Goal: Check status: Check status

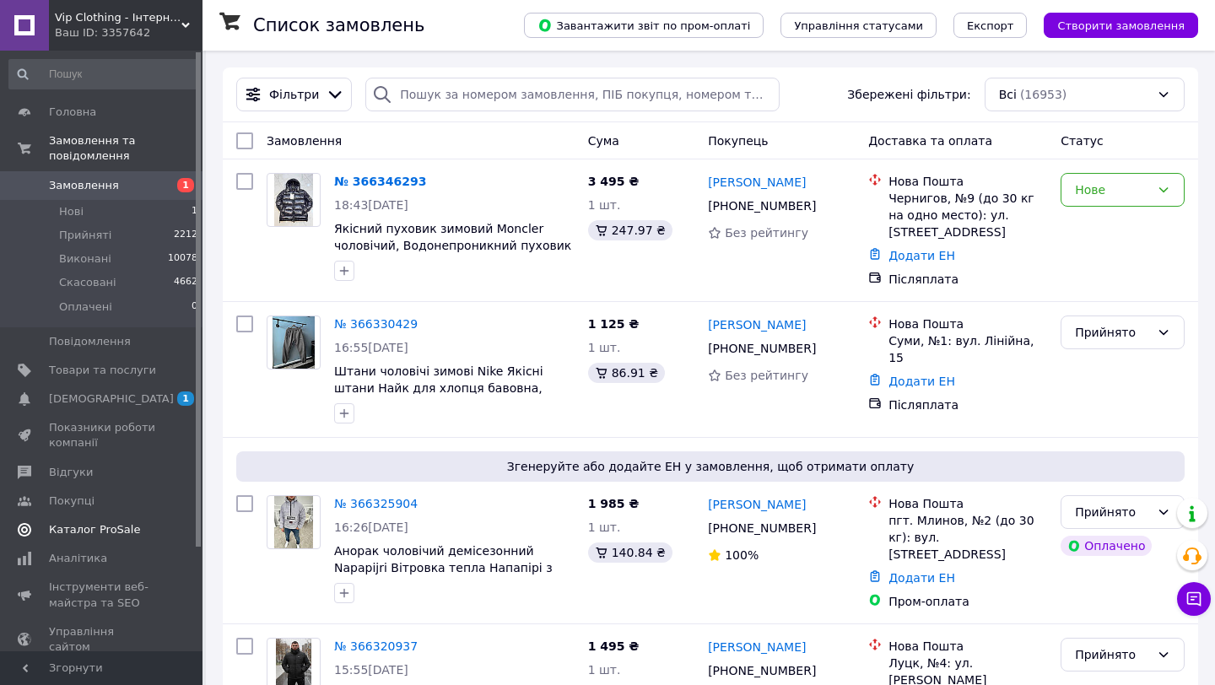
click at [73, 538] on link "Каталог ProSale" at bounding box center [103, 529] width 207 height 29
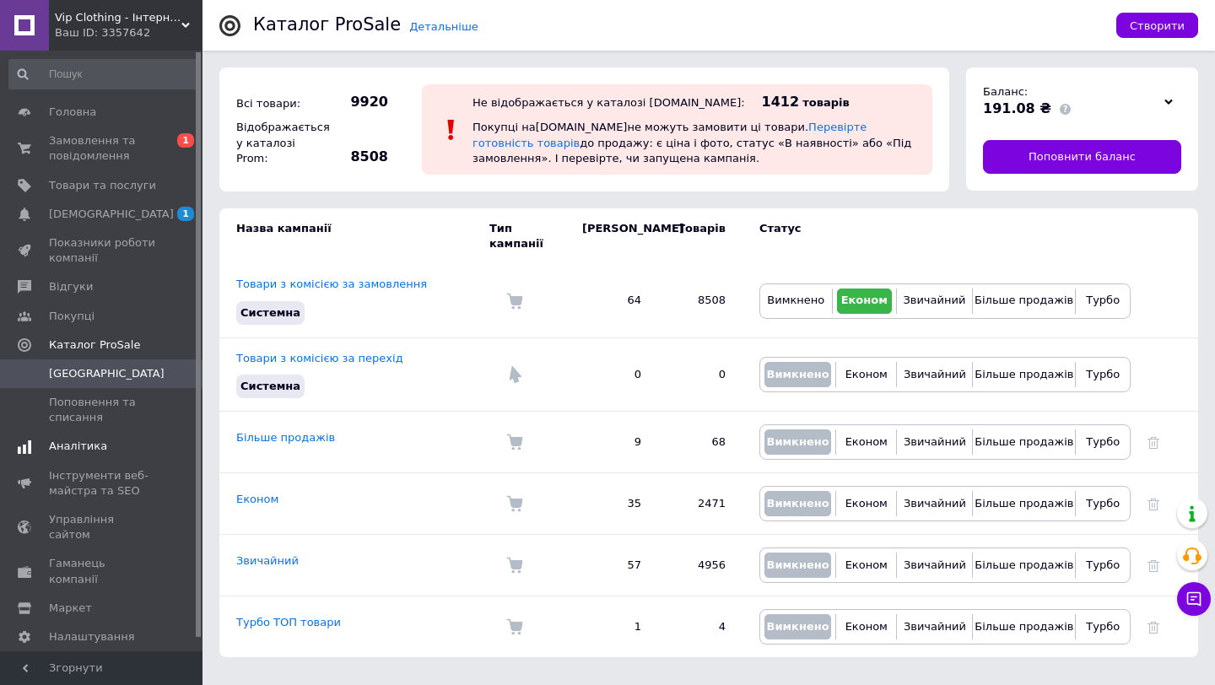
click at [94, 456] on link "Аналітика" at bounding box center [103, 446] width 207 height 29
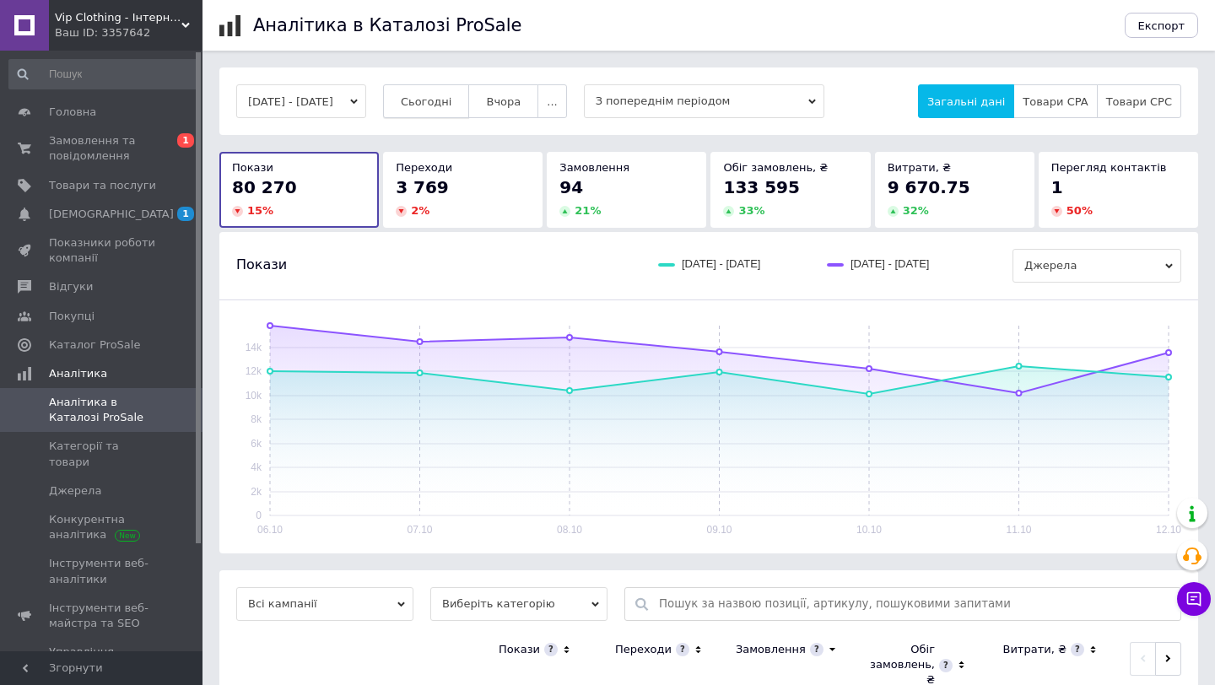
click at [470, 98] on button "Сьогодні" at bounding box center [426, 101] width 87 height 34
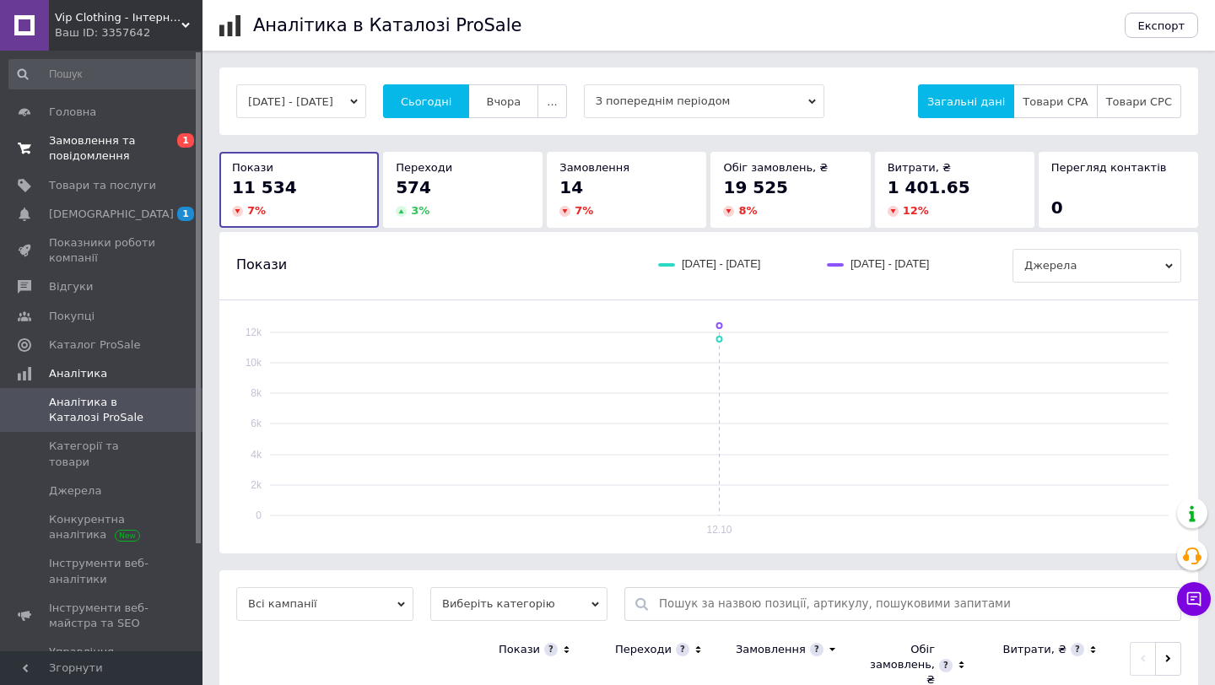
click at [164, 143] on span "0 1" at bounding box center [179, 148] width 46 height 30
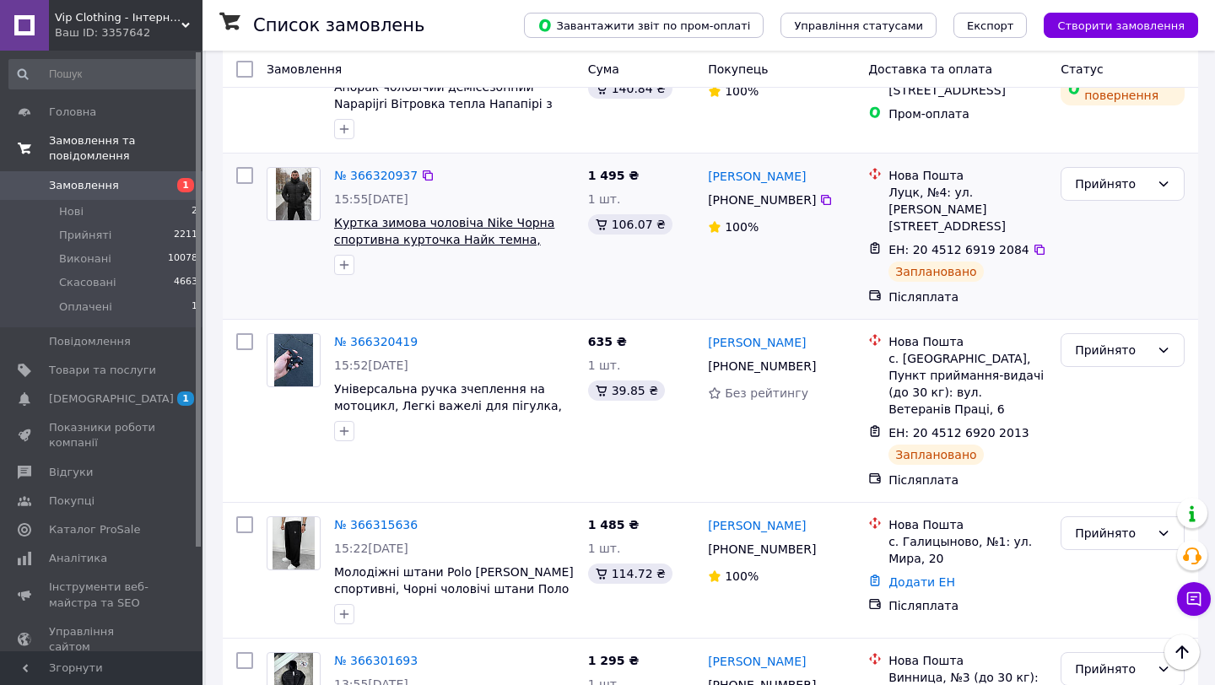
scroll to position [691, 0]
